Goal: Navigation & Orientation: Find specific page/section

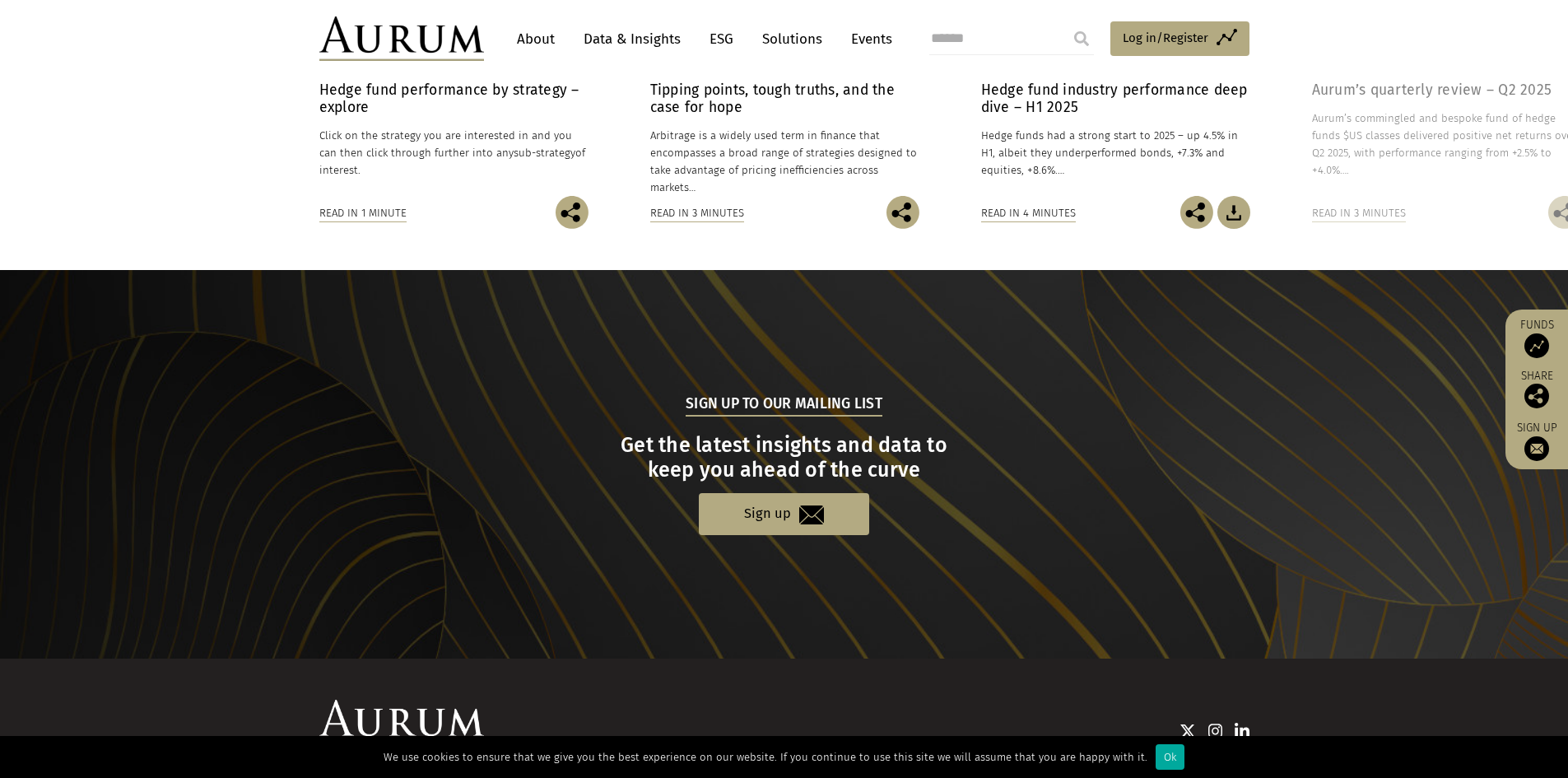
scroll to position [1499, 0]
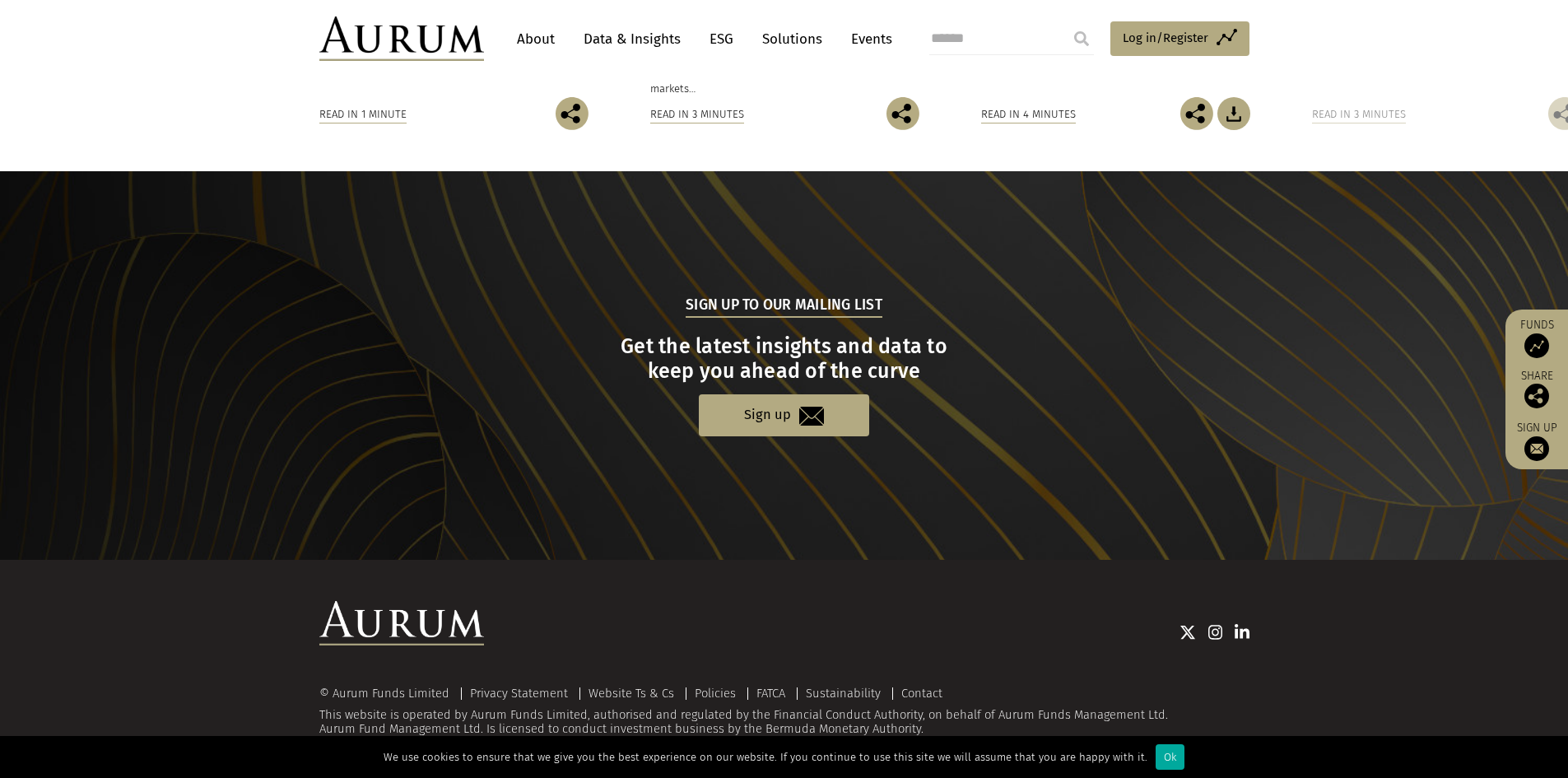
click at [544, 43] on link "About" at bounding box center [536, 39] width 54 height 30
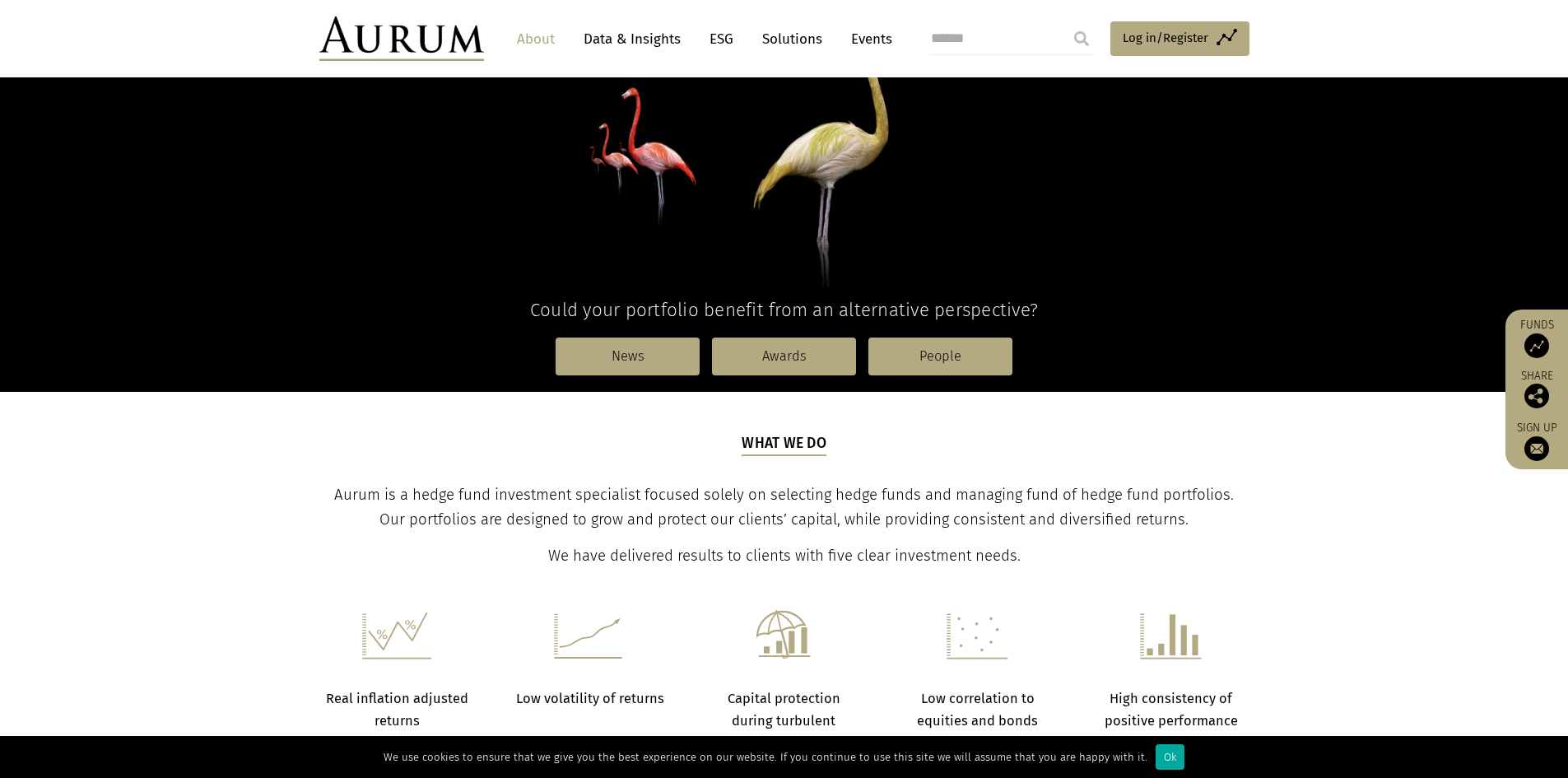
scroll to position [330, 0]
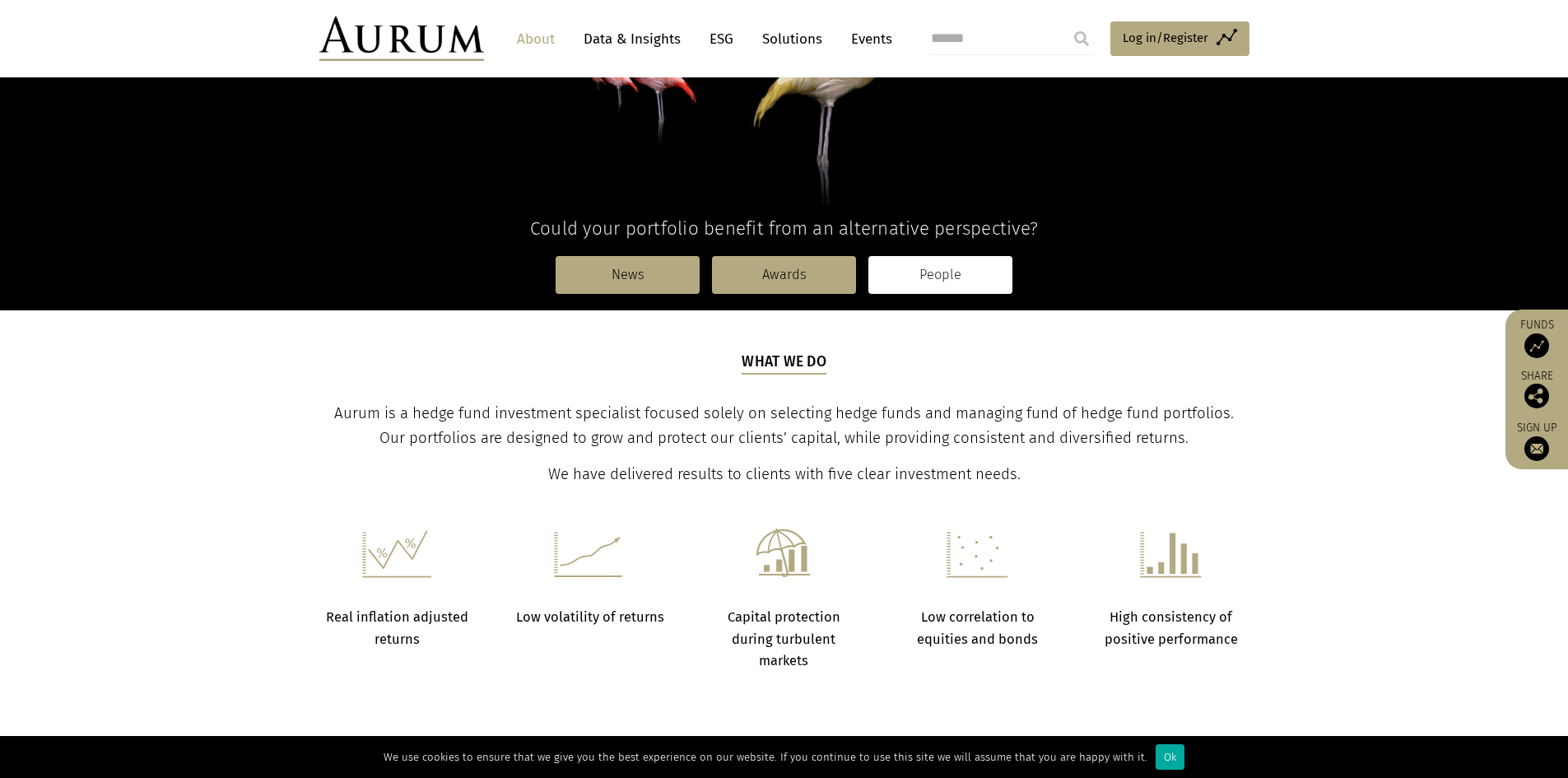
click at [911, 273] on link "People" at bounding box center [940, 274] width 144 height 38
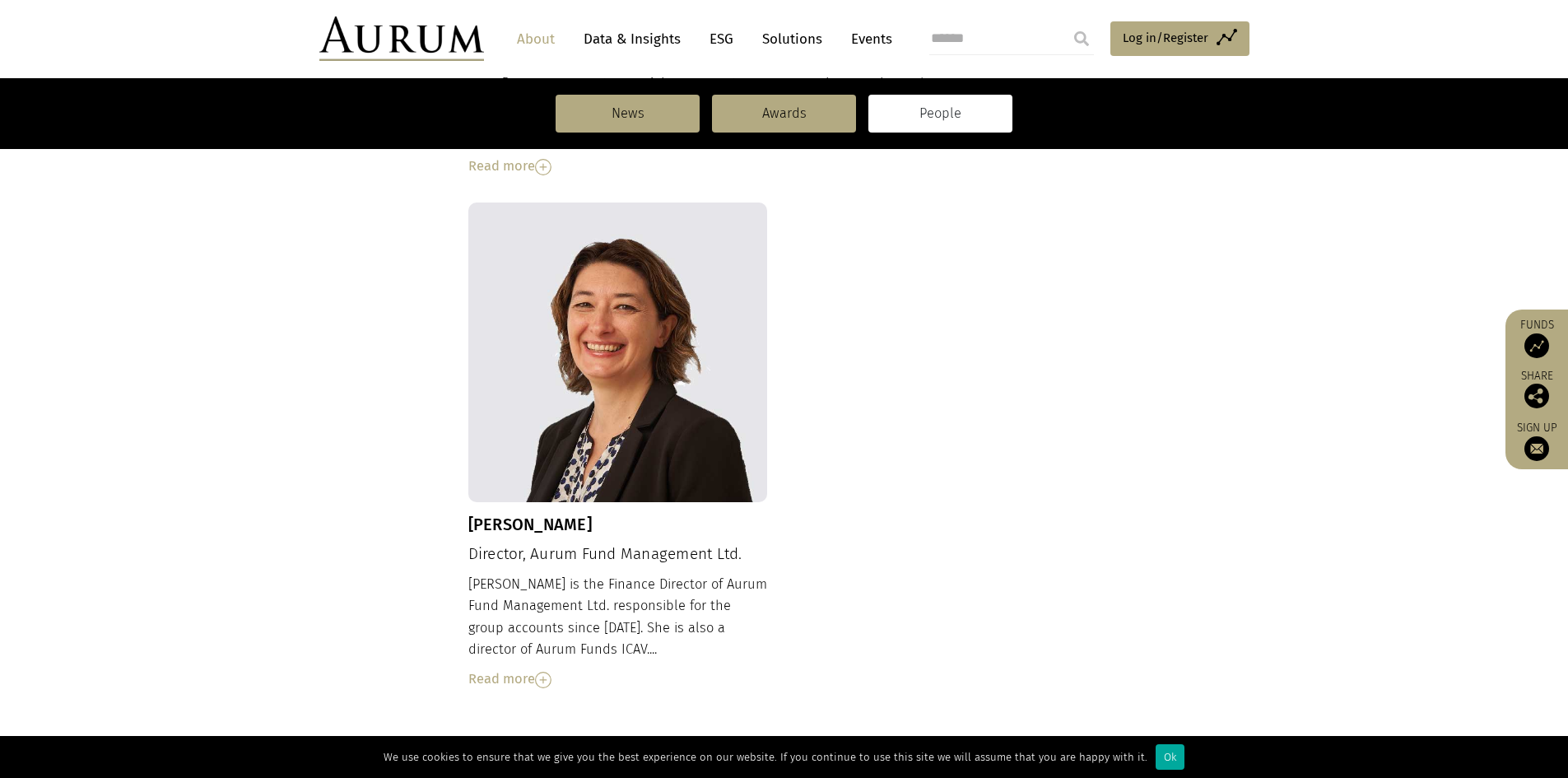
scroll to position [1595, 0]
